Goal: Task Accomplishment & Management: Use online tool/utility

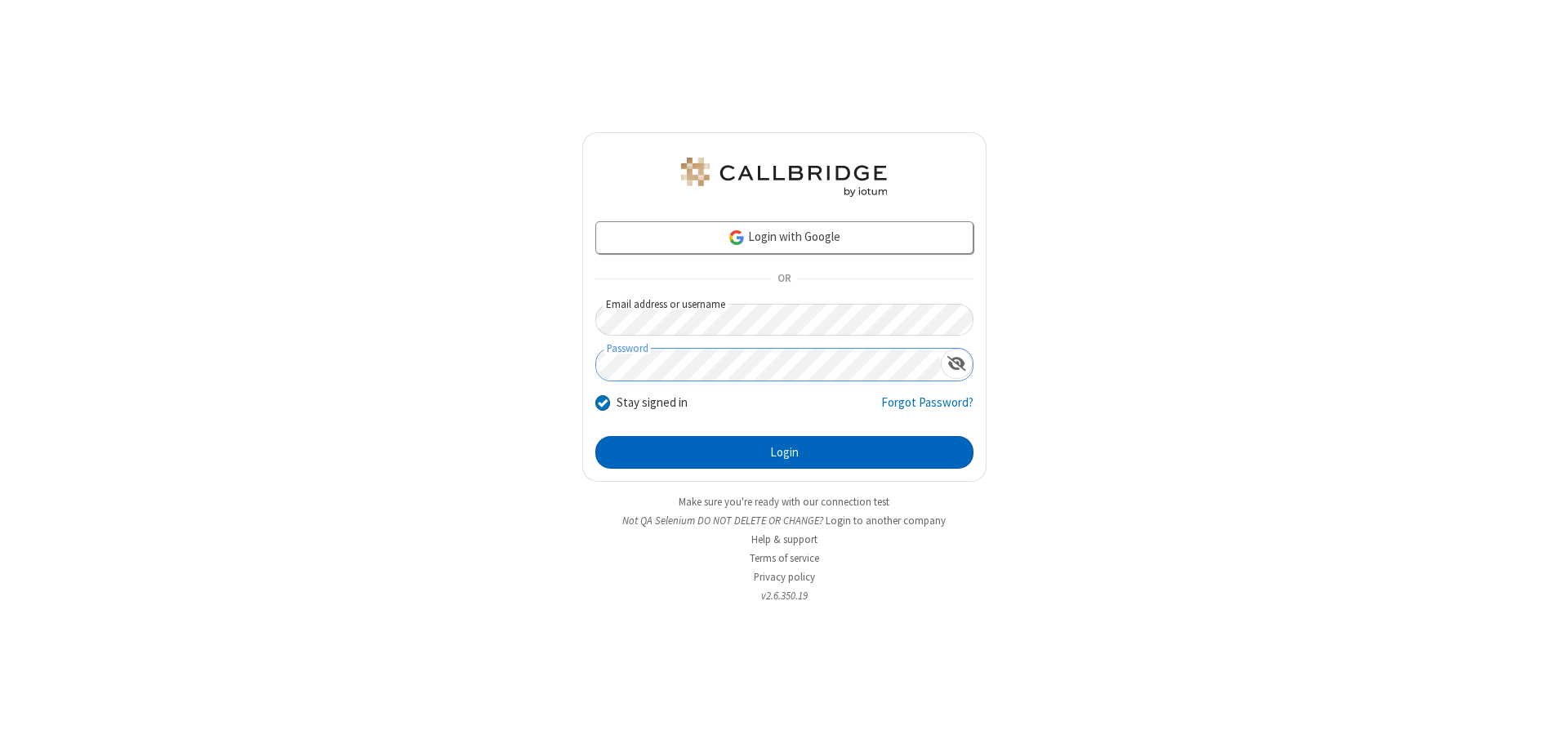
click at [784, 452] on button "Login" at bounding box center [784, 452] width 378 height 33
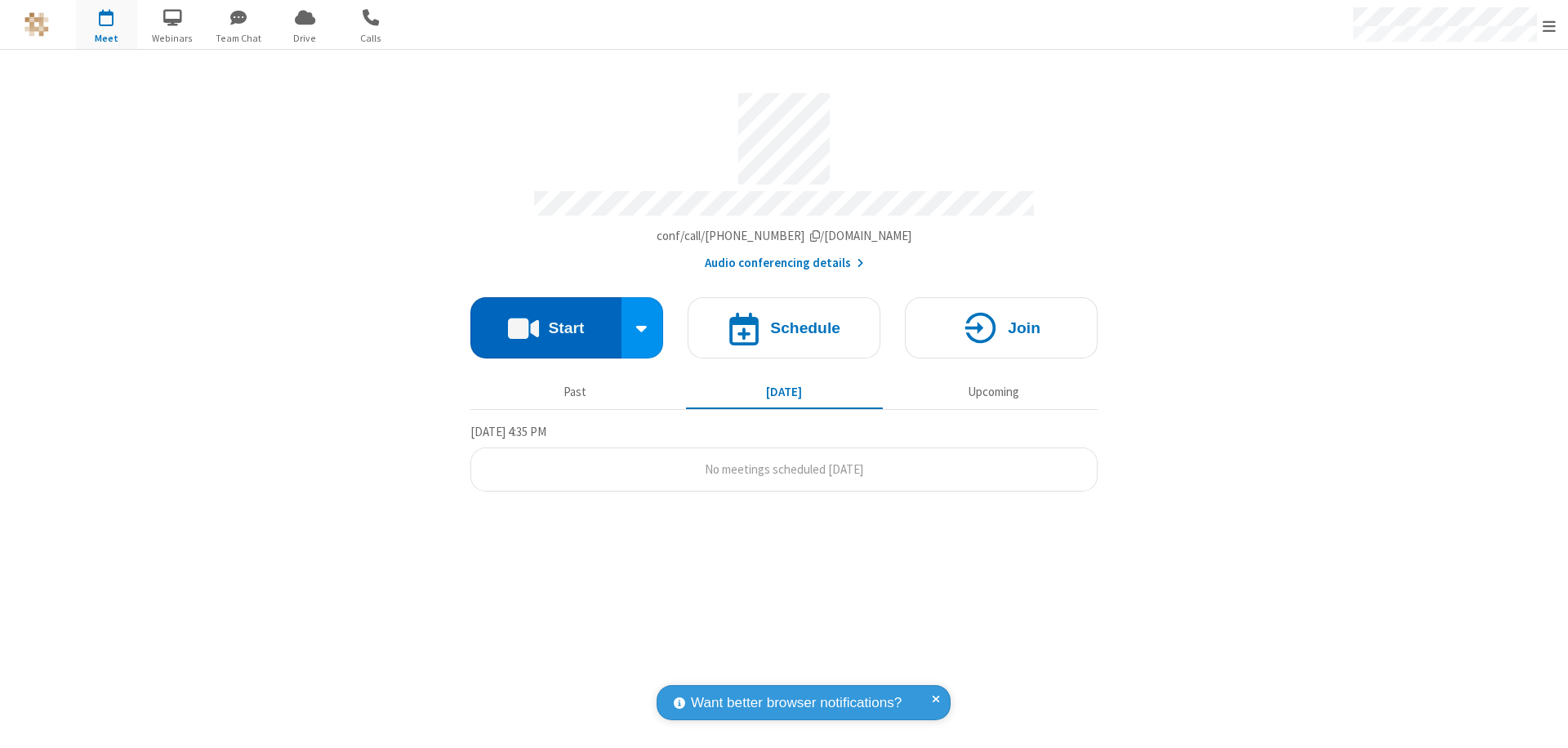
click at [545, 320] on button "Start" at bounding box center [546, 328] width 151 height 61
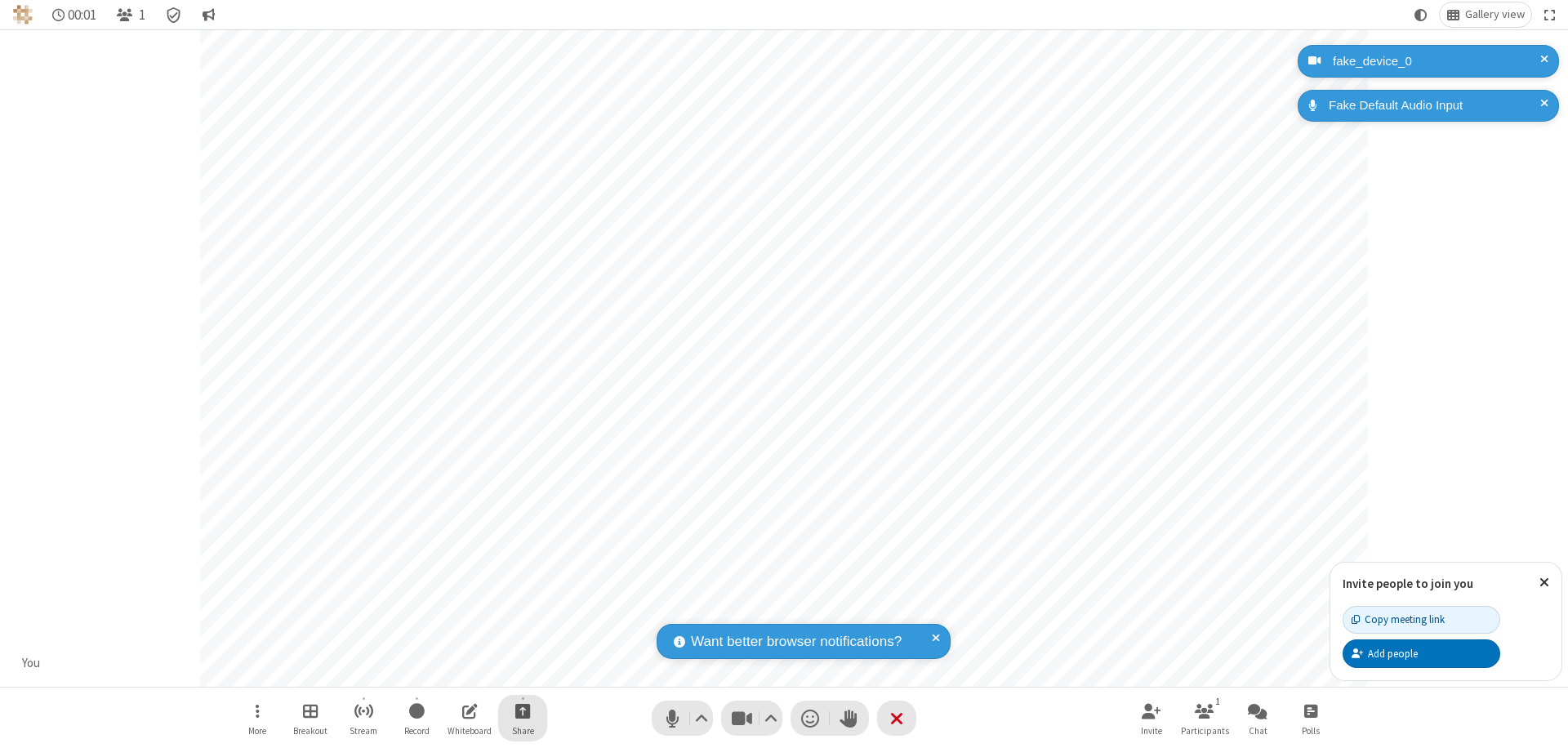
click at [522, 711] on span "Start sharing" at bounding box center [523, 711] width 15 height 20
click at [456, 643] on span "Present files & media" at bounding box center [457, 643] width 19 height 14
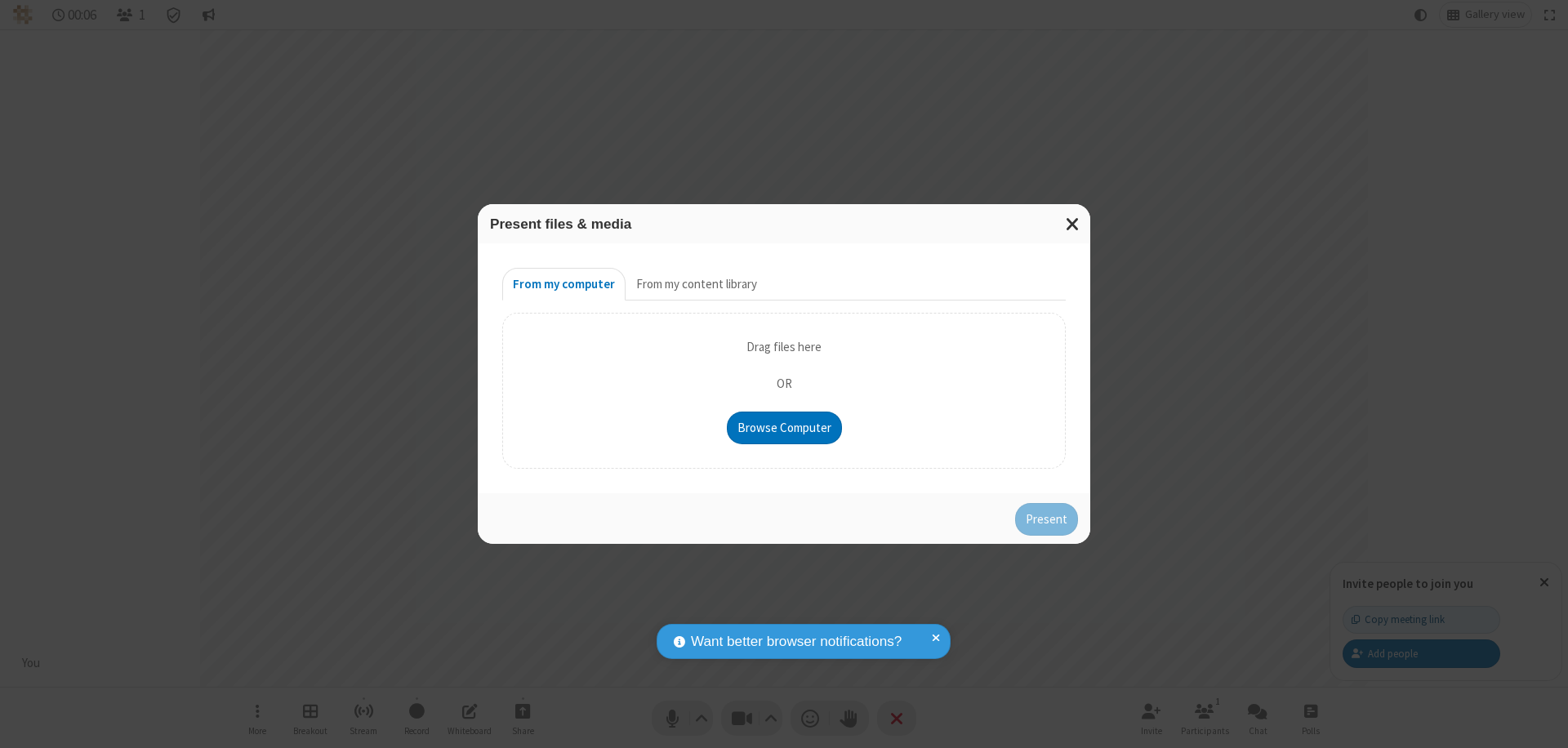
click at [695, 284] on button "From my content library" at bounding box center [697, 284] width 142 height 33
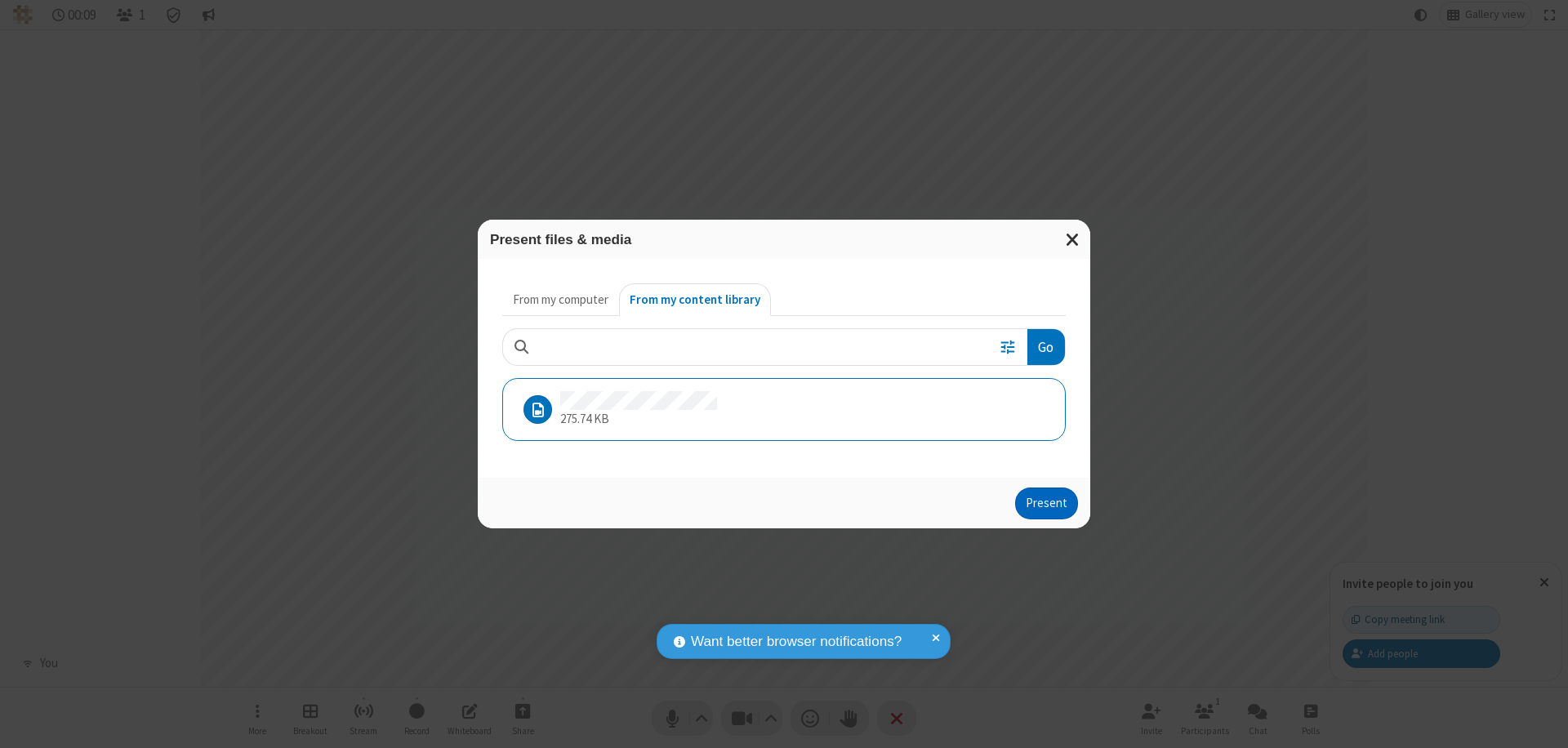
click at [1047, 503] on button "Present" at bounding box center [1046, 504] width 63 height 33
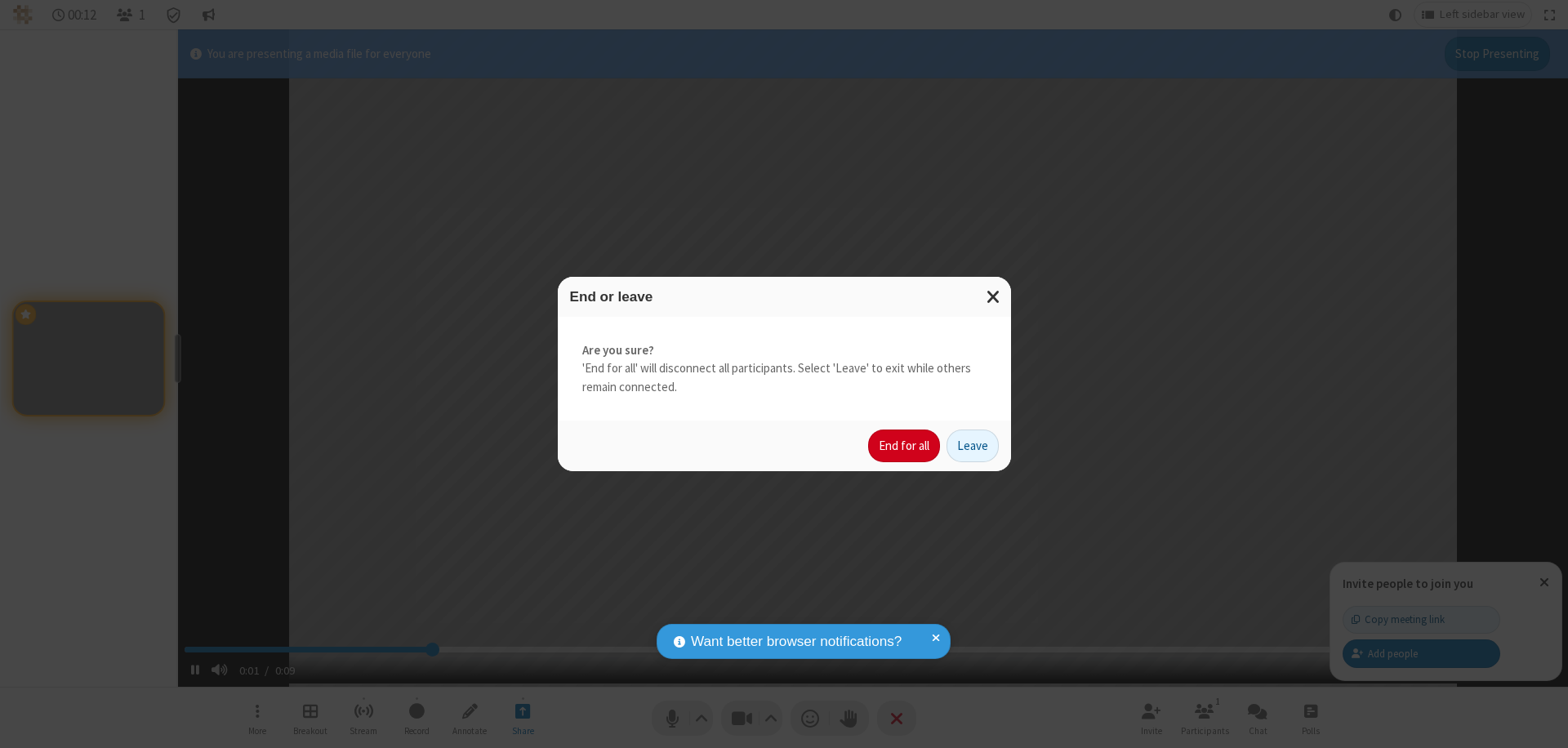
type input "2.663724"
click at [905, 446] on button "End for all" at bounding box center [904, 446] width 72 height 33
